Goal: Task Accomplishment & Management: Manage account settings

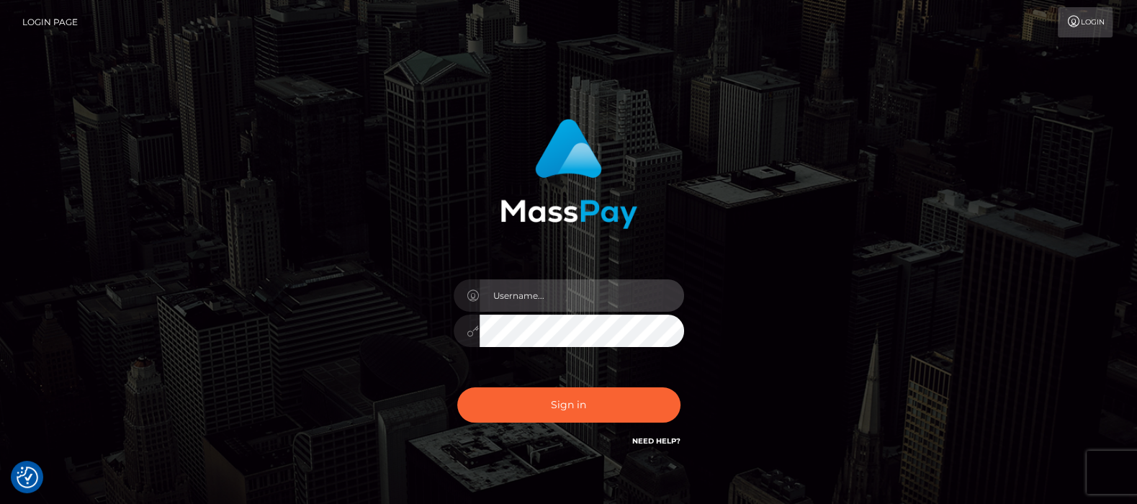
click at [539, 300] on input "text" at bounding box center [582, 295] width 205 height 32
type input "[DOMAIN_NAME]"
click at [457, 388] on button "Sign in" at bounding box center [568, 405] width 223 height 35
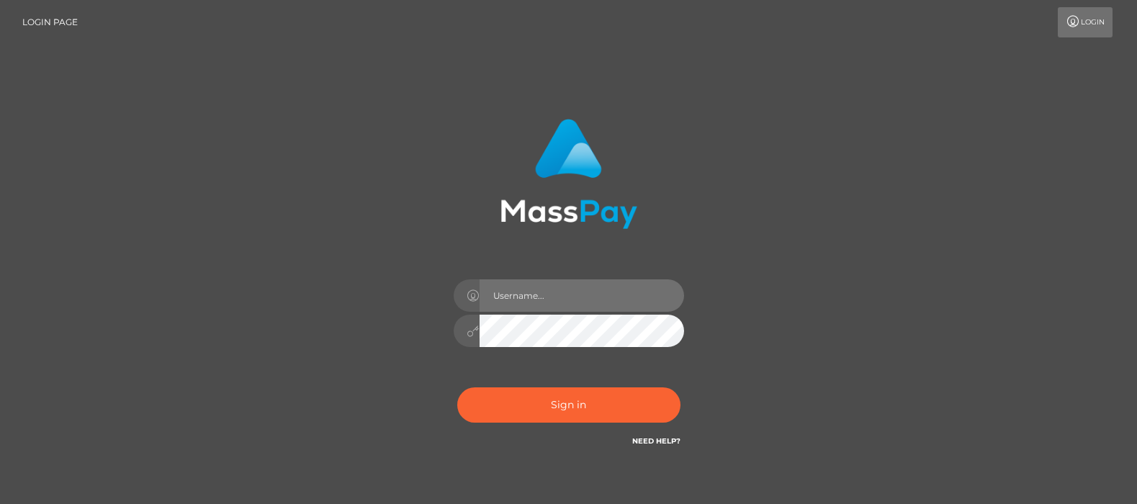
drag, startPoint x: 0, startPoint y: 0, endPoint x: 573, endPoint y: 300, distance: 646.3
click at [573, 300] on input "text" at bounding box center [582, 295] width 205 height 32
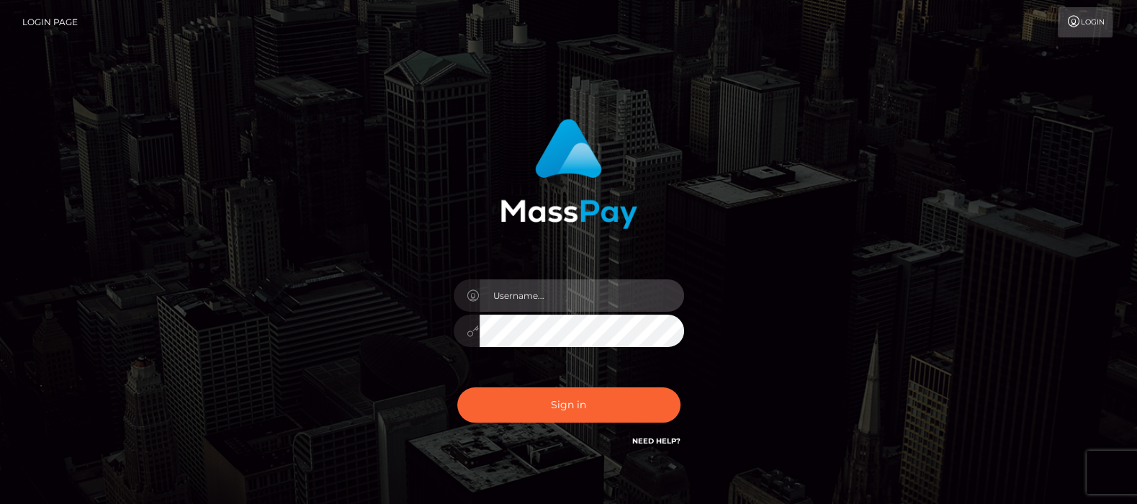
type input "[DOMAIN_NAME]"
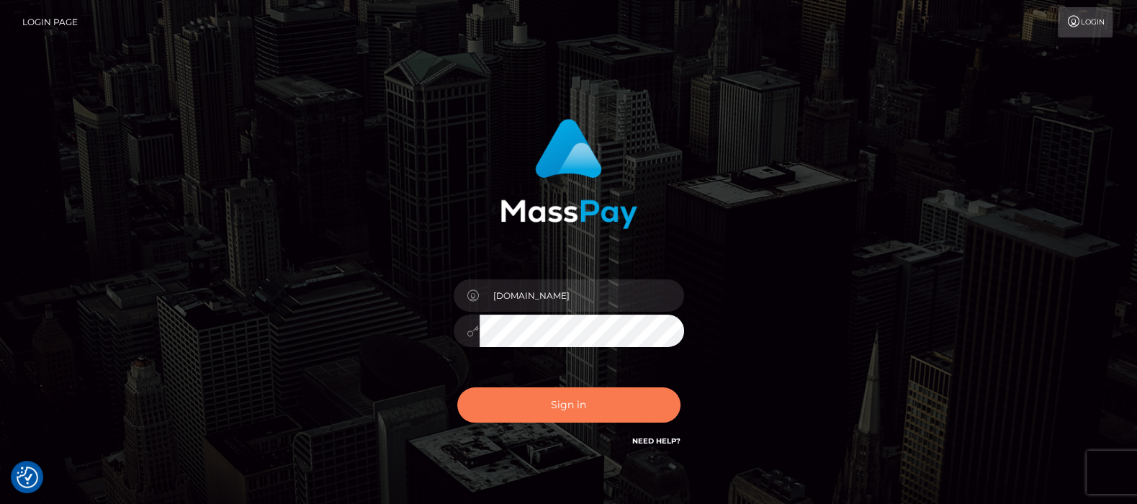
click at [571, 407] on button "Sign in" at bounding box center [568, 405] width 223 height 35
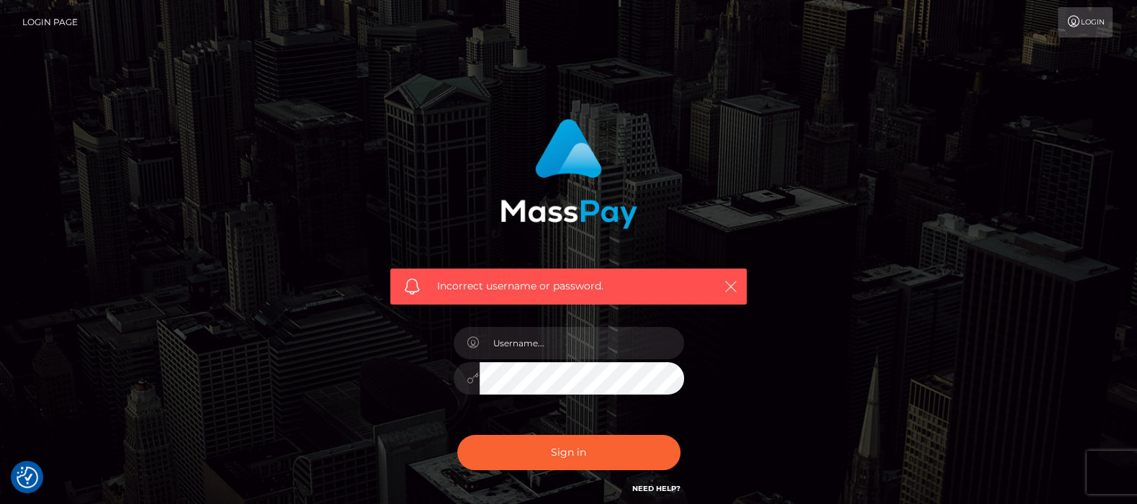
click at [728, 288] on icon "button" at bounding box center [731, 286] width 14 height 14
click at [729, 283] on icon "button" at bounding box center [731, 286] width 14 height 14
